Goal: Find specific page/section: Find specific page/section

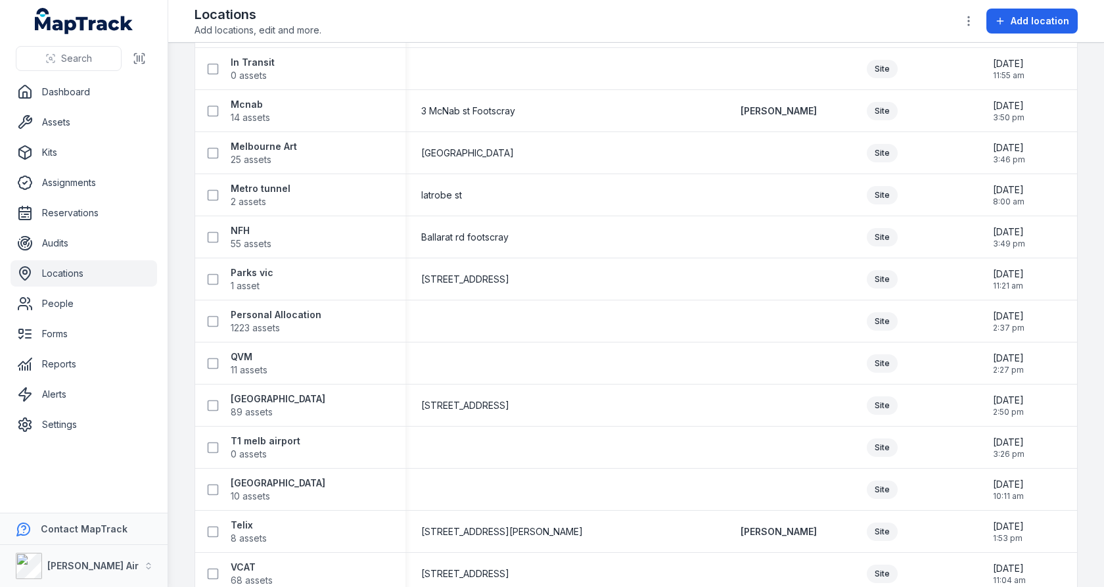
scroll to position [2368, 0]
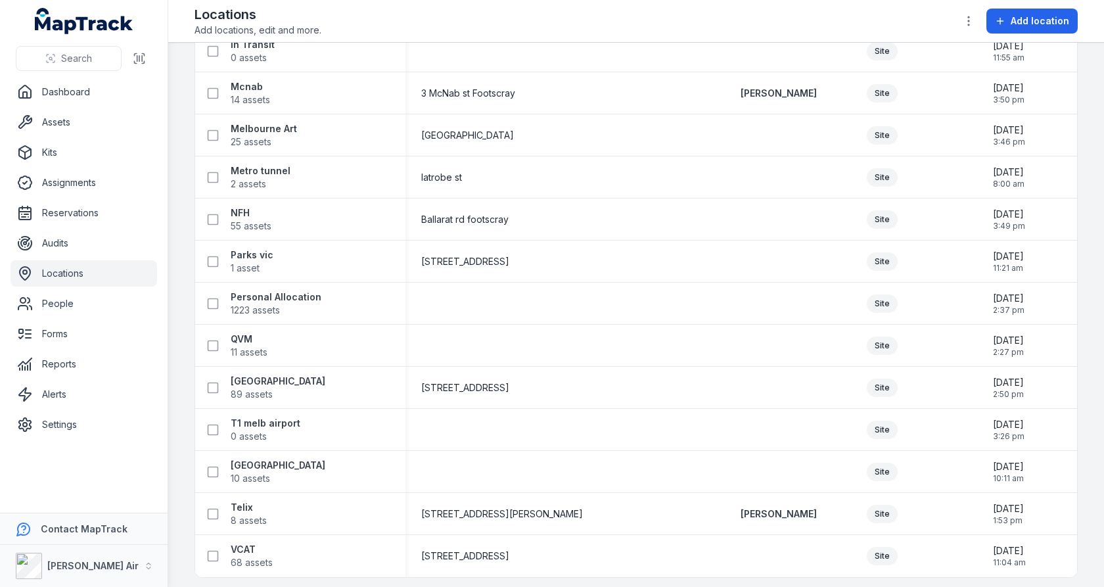
click at [575, 381] on div "517-521 Station Street, Box Hill" at bounding box center [502, 387] width 162 height 13
click at [599, 254] on div "300 Latrobe st" at bounding box center [502, 262] width 193 height 24
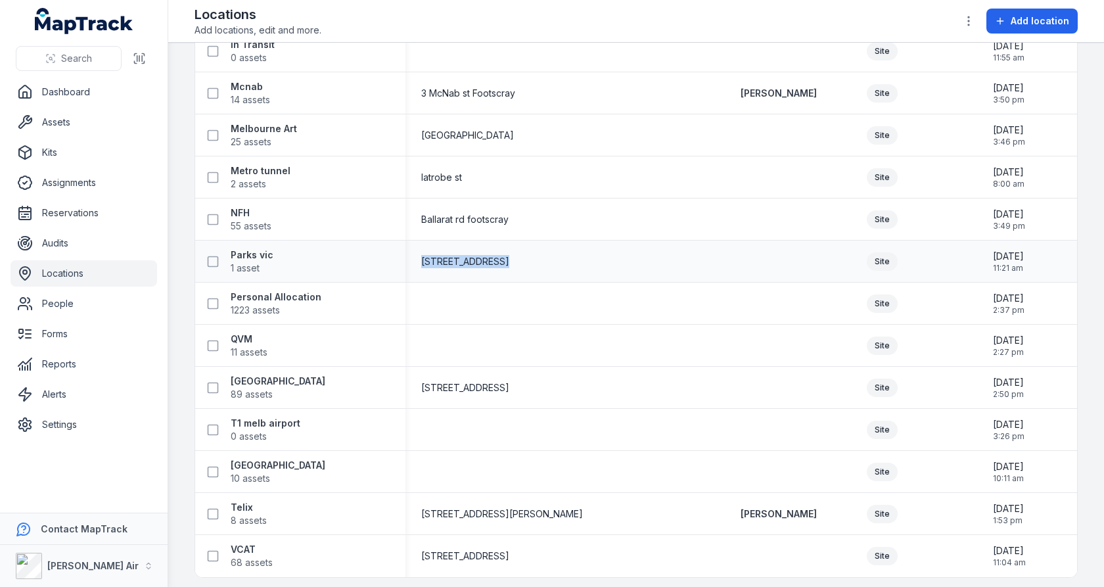
click at [599, 254] on div "300 Latrobe st" at bounding box center [502, 262] width 193 height 24
click at [599, 209] on div "Ballarat rd footscray" at bounding box center [502, 220] width 193 height 24
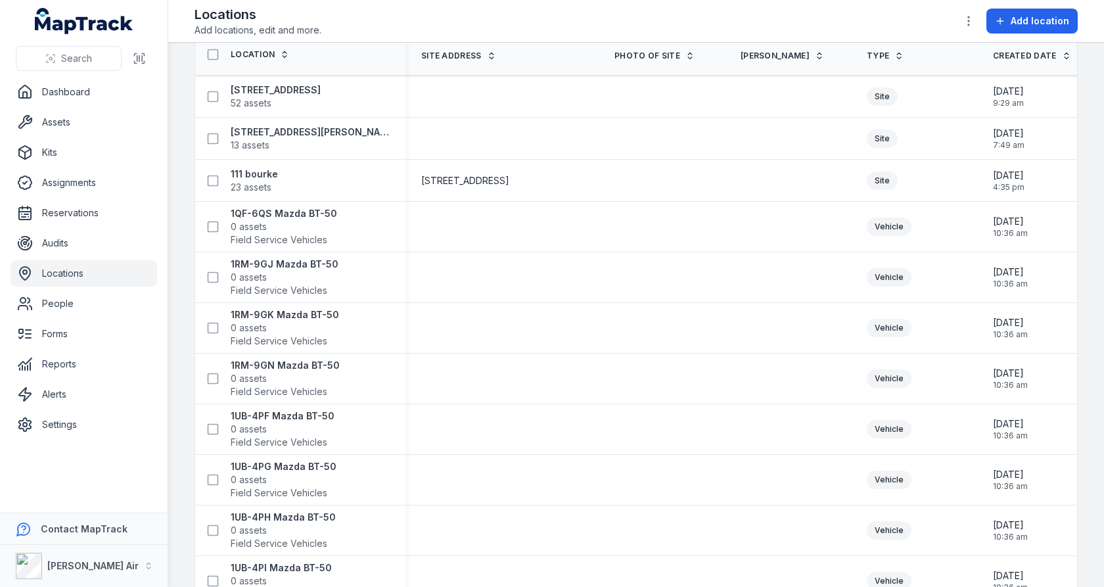
scroll to position [0, 0]
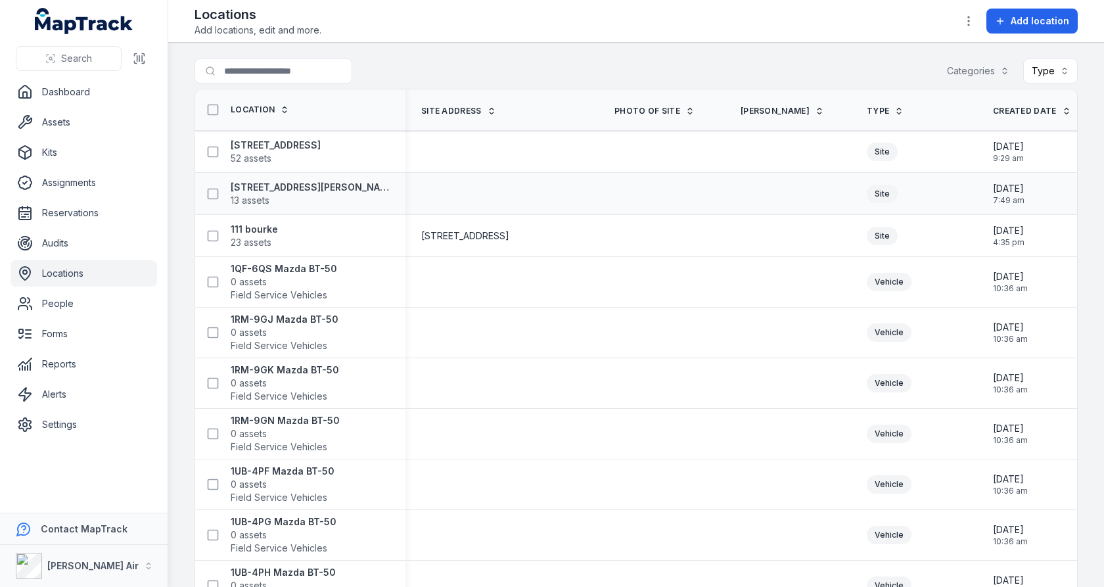
click at [624, 189] on div at bounding box center [662, 194] width 126 height 11
click at [633, 78] on div "Search for locations Categories Type" at bounding box center [637, 74] width 884 height 30
click at [600, 71] on div "Search for locations Categories Type" at bounding box center [637, 74] width 884 height 30
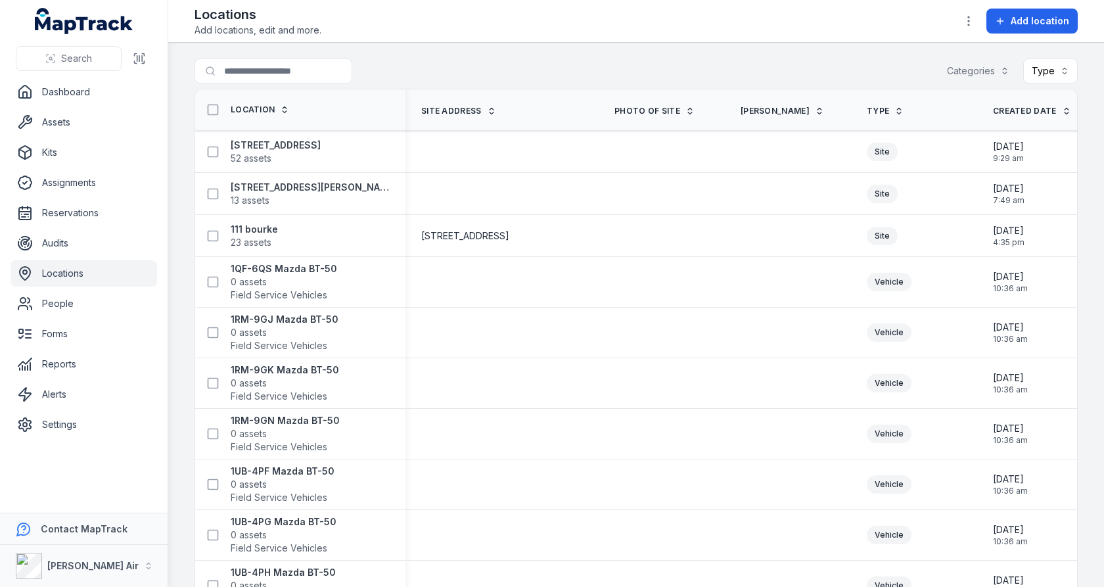
click at [600, 71] on div "Search for locations Categories Type" at bounding box center [637, 74] width 884 height 30
click at [600, 72] on div "Search for locations Categories Type" at bounding box center [637, 74] width 884 height 30
click at [599, 112] on th "Site address" at bounding box center [502, 109] width 193 height 41
click at [968, 73] on button "Categories" at bounding box center [979, 71] width 80 height 25
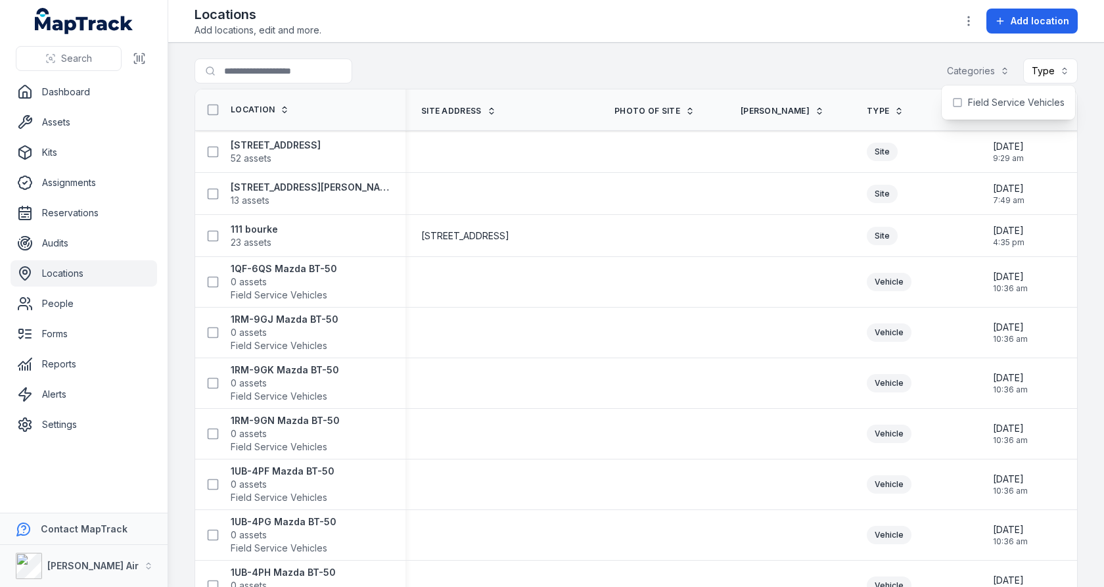
click at [834, 64] on div "Search for locations Categories Type" at bounding box center [637, 74] width 884 height 30
click at [1052, 83] on div "Search for locations Categories Type" at bounding box center [637, 74] width 884 height 30
click at [1052, 76] on button "Type" at bounding box center [1051, 71] width 55 height 25
click at [723, 48] on main "Search for locations Categories Type Location Site address Photo of site Forema…" at bounding box center [636, 315] width 936 height 544
click at [746, 77] on div "Search for locations Categories Type" at bounding box center [637, 74] width 884 height 30
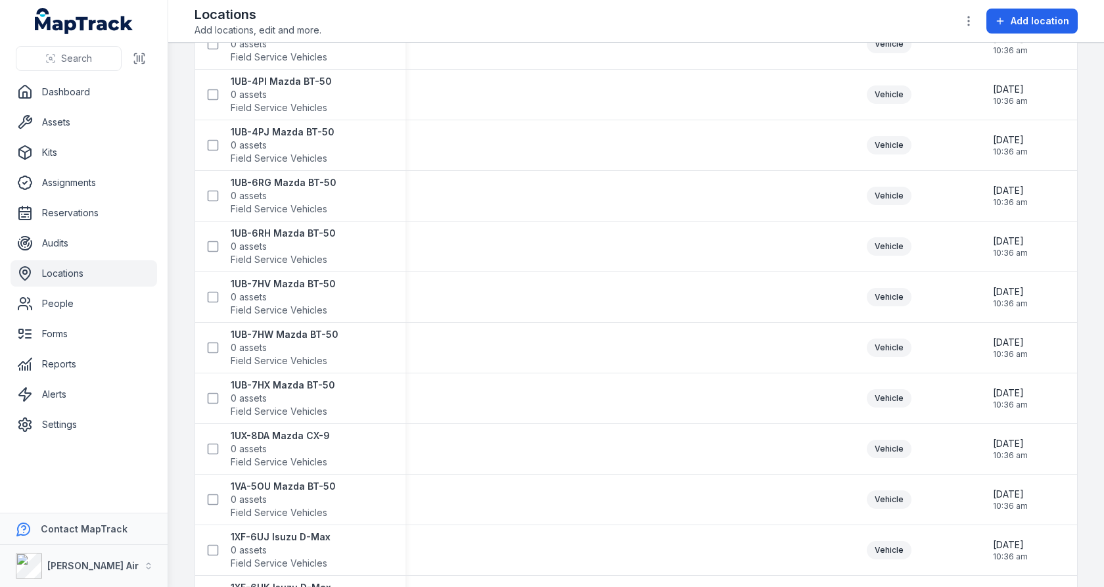
scroll to position [559, 0]
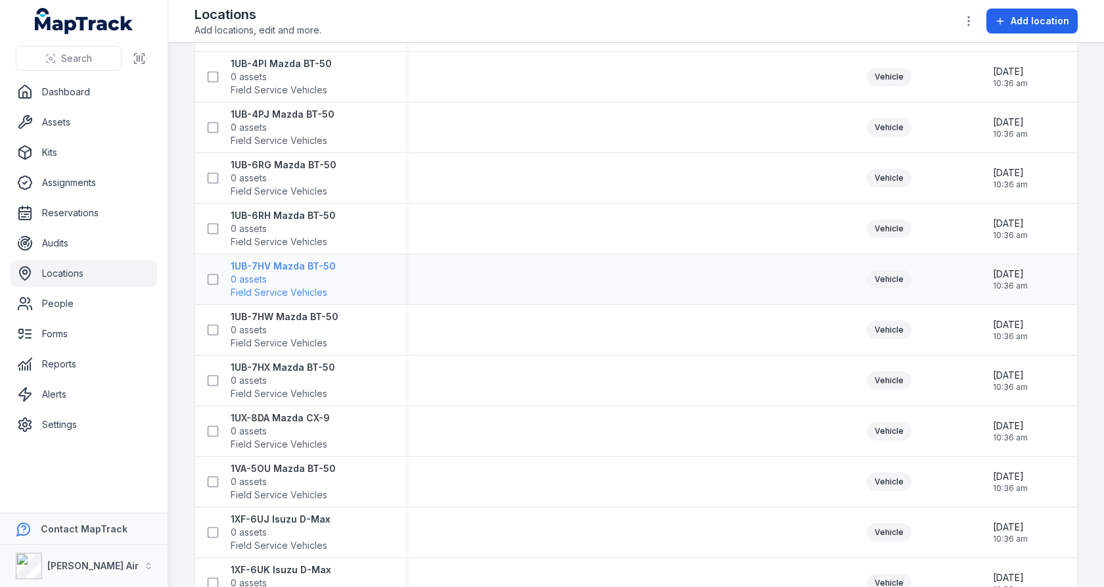
click at [283, 273] on span "0 assets" at bounding box center [283, 279] width 105 height 13
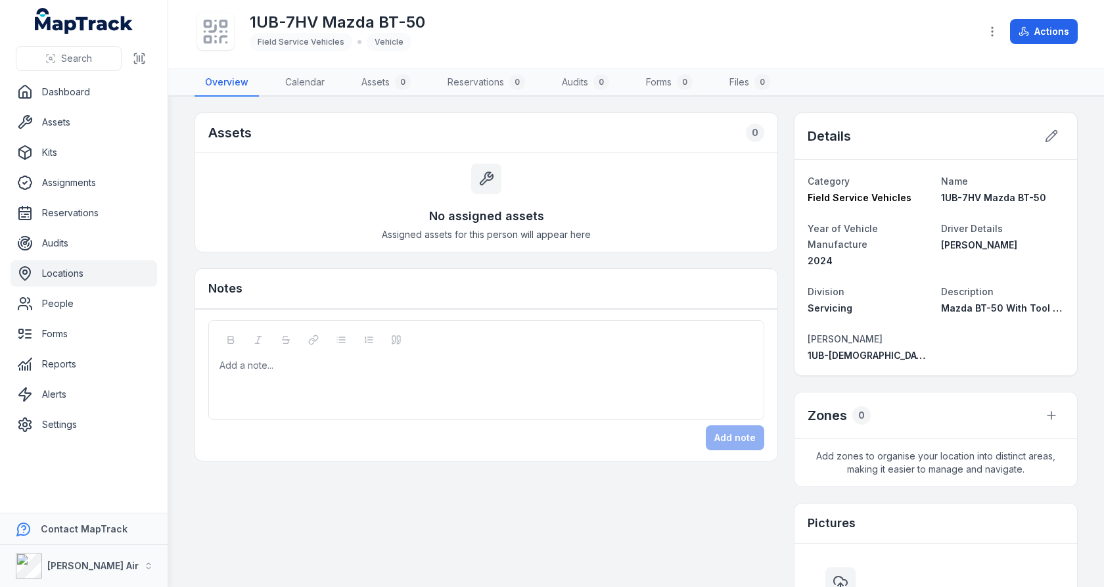
click at [782, 192] on div "Assets 0 No assigned assets Assigned assets for this person will appear here No…" at bounding box center [637, 455] width 884 height 686
click at [185, 235] on main "Assets 0 No assigned assets Assigned assets for this person will appear here No…" at bounding box center [636, 342] width 936 height 490
click at [74, 277] on link "Locations" at bounding box center [84, 273] width 147 height 26
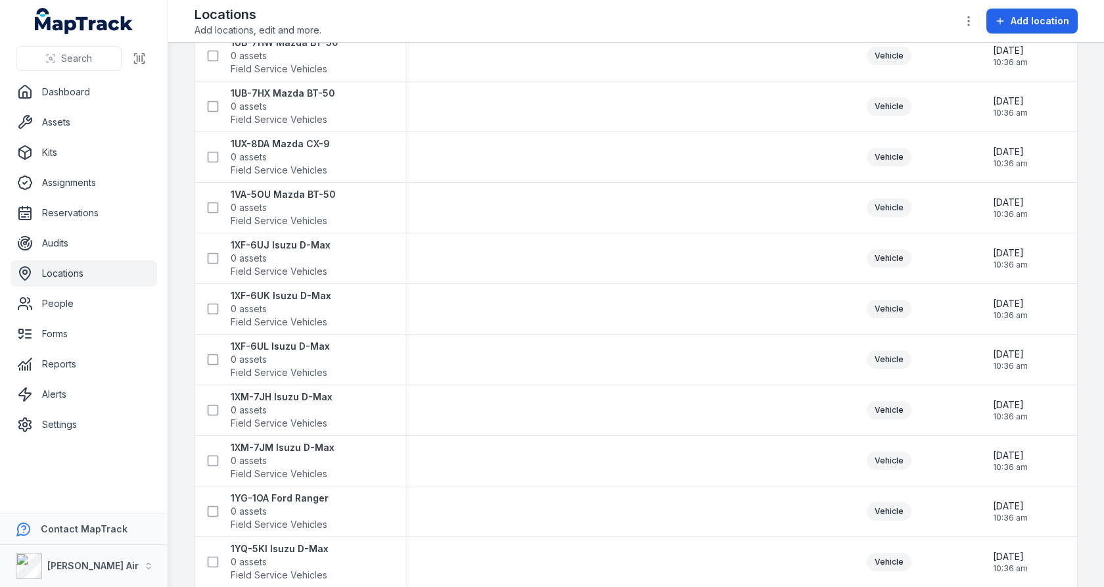
scroll to position [835, 0]
click at [113, 126] on link "Assets" at bounding box center [84, 122] width 147 height 26
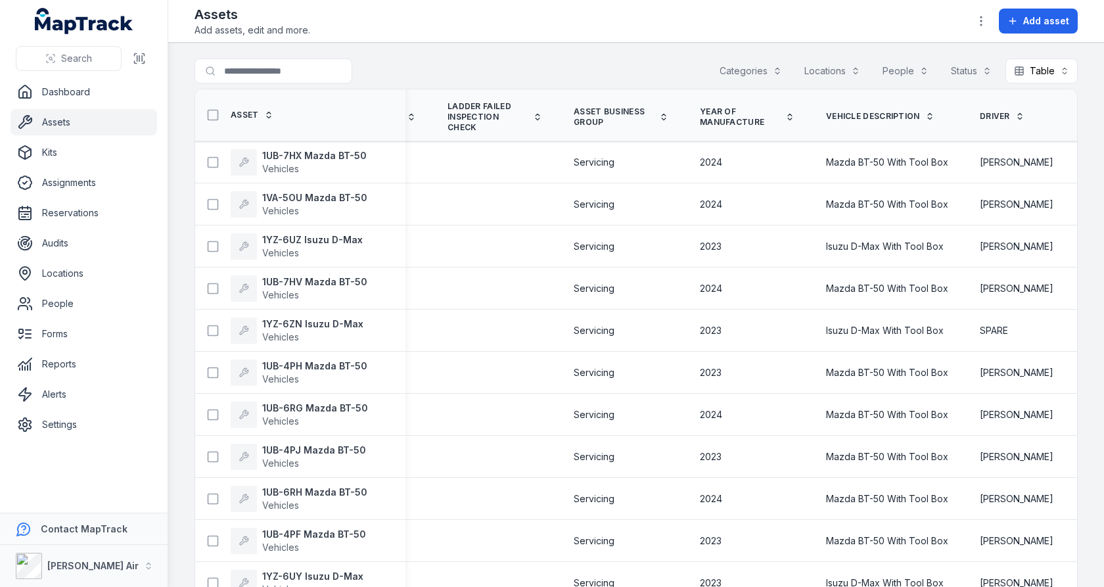
scroll to position [0, 3067]
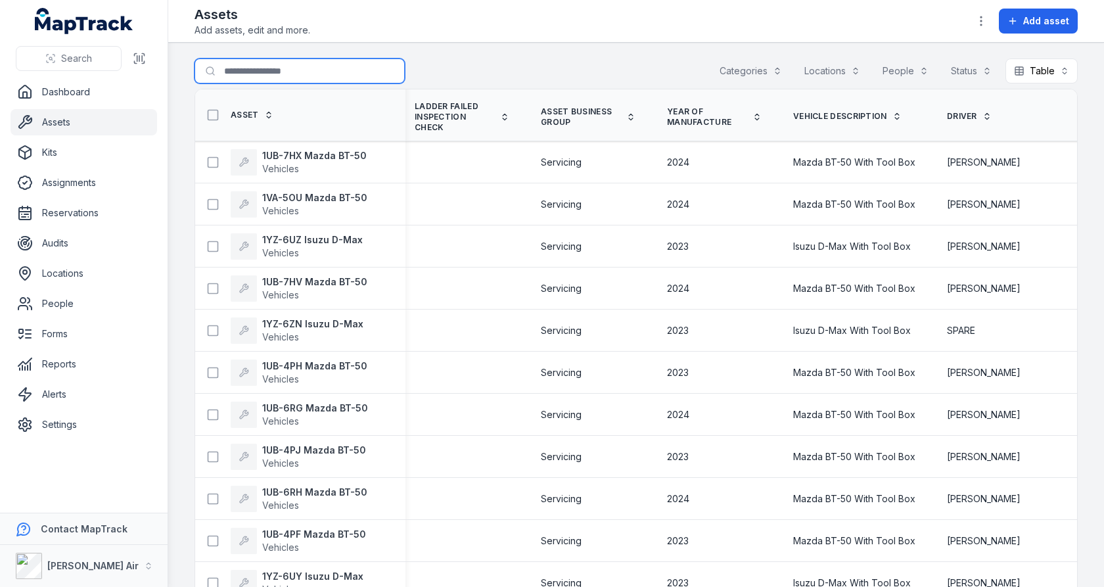
click at [274, 76] on input "Search for assets" at bounding box center [300, 71] width 210 height 25
type input "*******"
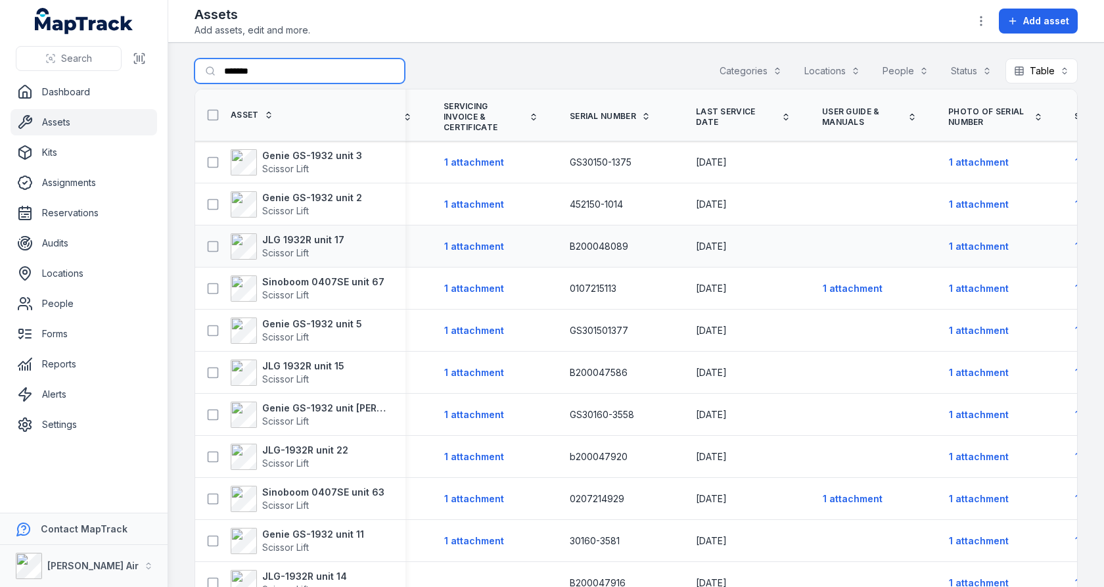
scroll to position [0, 1417]
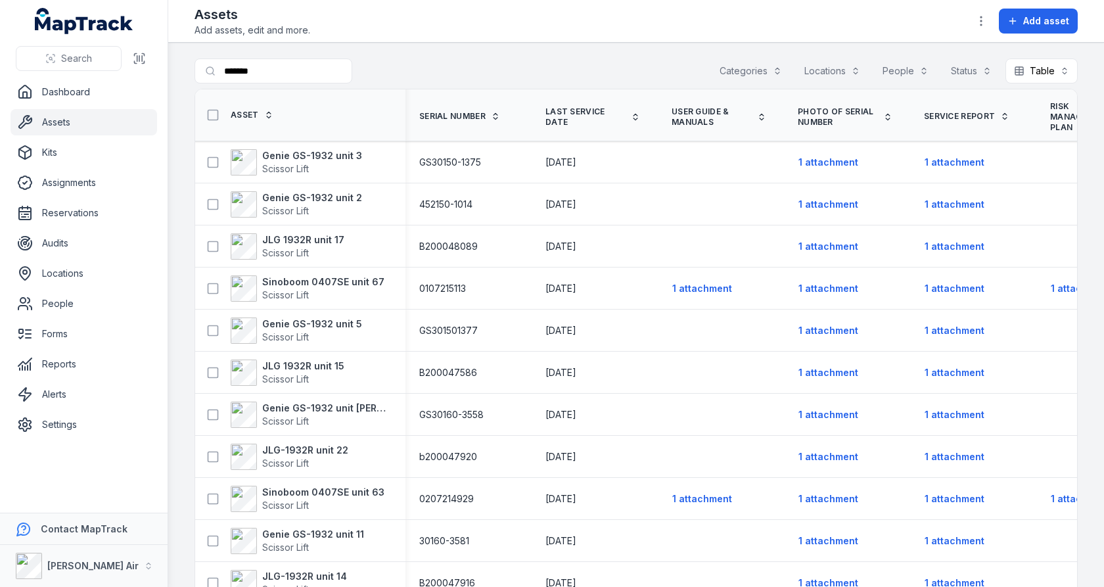
click at [924, 117] on span "Service Report" at bounding box center [959, 116] width 71 height 11
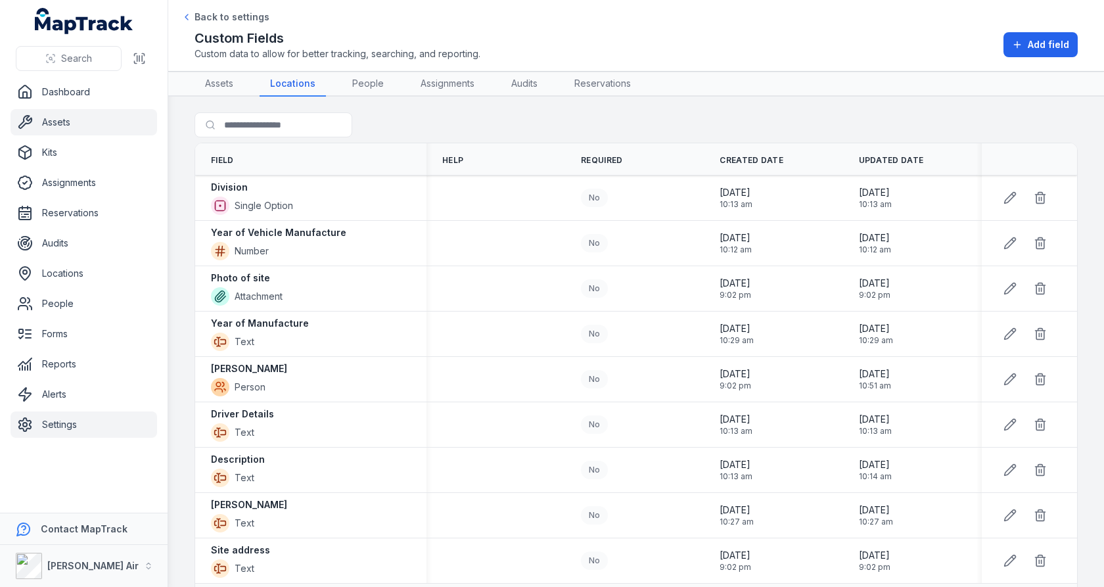
click at [105, 128] on link "Assets" at bounding box center [84, 122] width 147 height 26
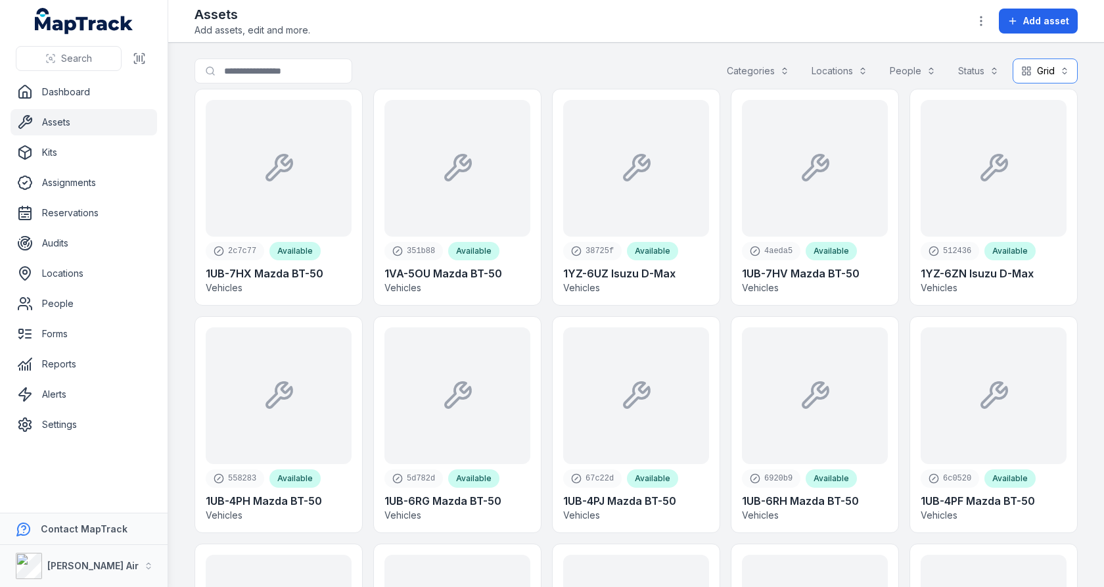
click at [1045, 65] on button "Grid ****" at bounding box center [1045, 71] width 65 height 25
click at [1037, 101] on span "Table" at bounding box center [1038, 103] width 25 height 13
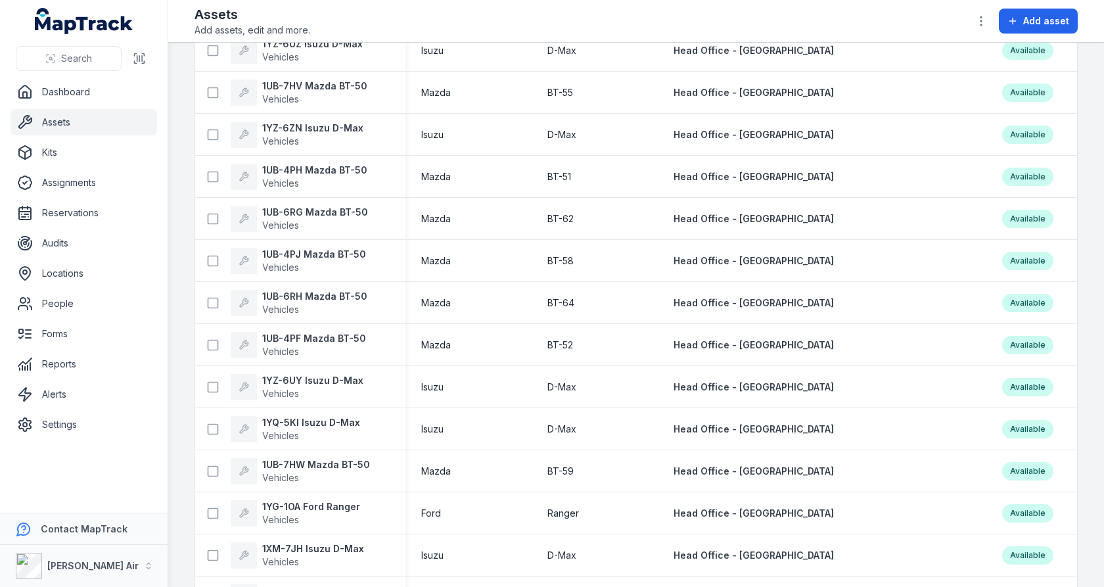
scroll to position [273, 0]
